Goal: Navigation & Orientation: Go to known website

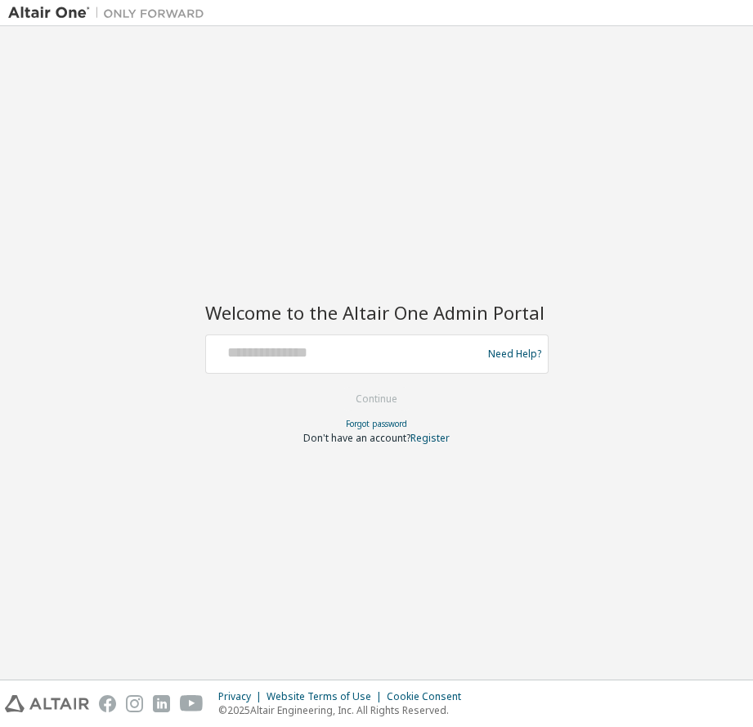
click at [311, 269] on div "Welcome to the Altair One Admin Portal Need Help? Please make sure that you pro…" at bounding box center [376, 352] width 736 height 637
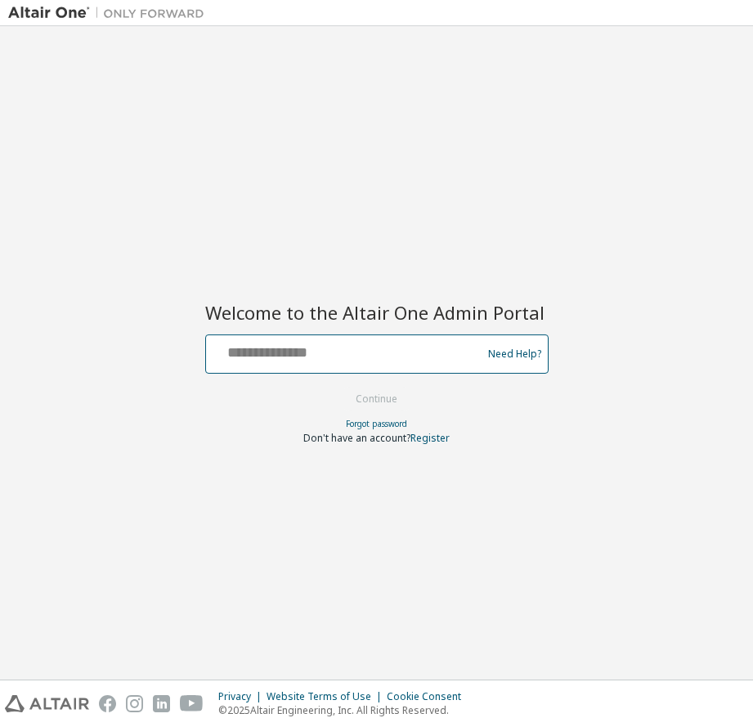
click at [289, 351] on input "text" at bounding box center [345, 350] width 267 height 24
